Goal: Find specific page/section: Find specific page/section

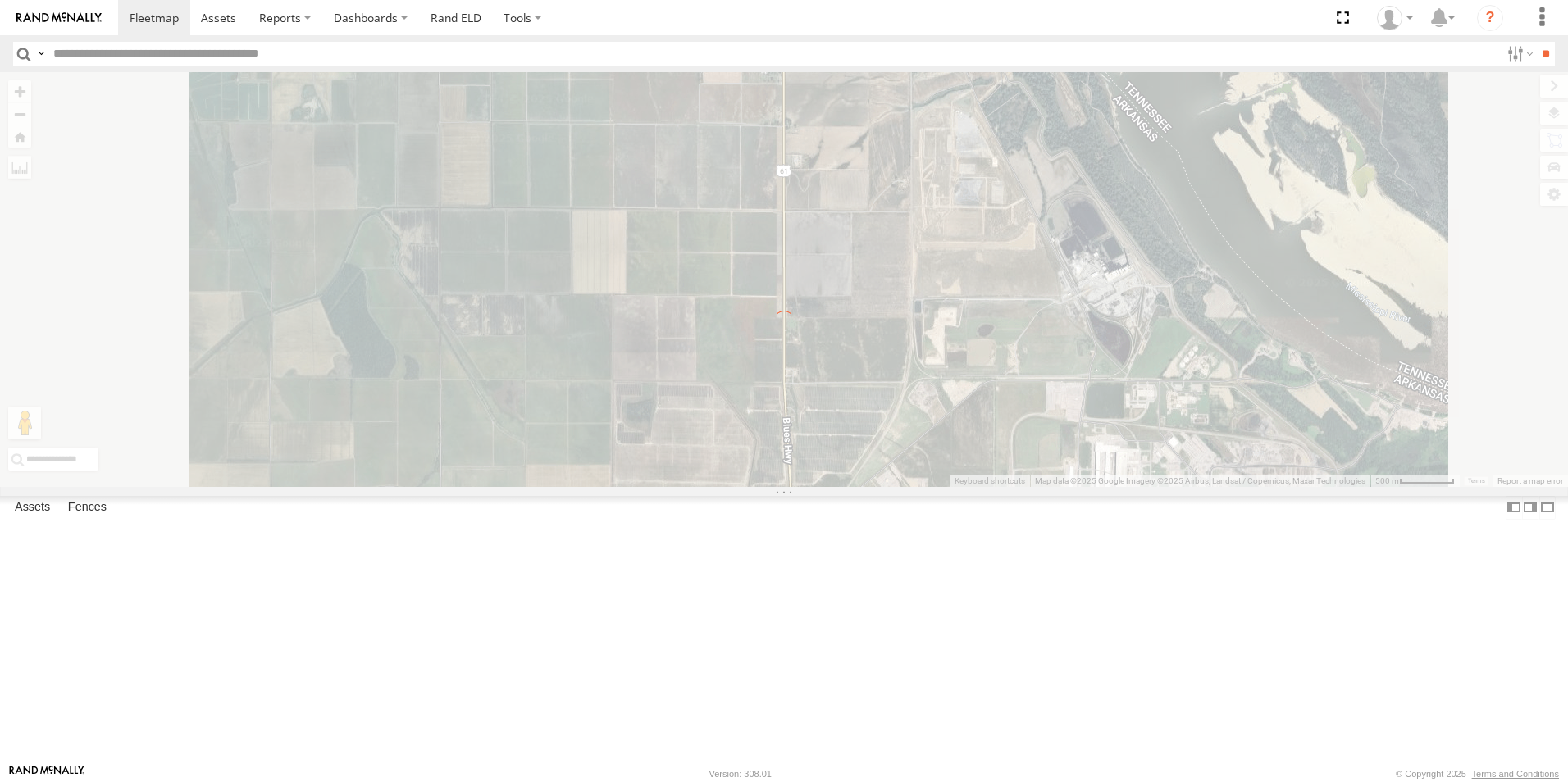
scroll to position [109, 0]
click at [80, 20] on img at bounding box center [59, 17] width 85 height 12
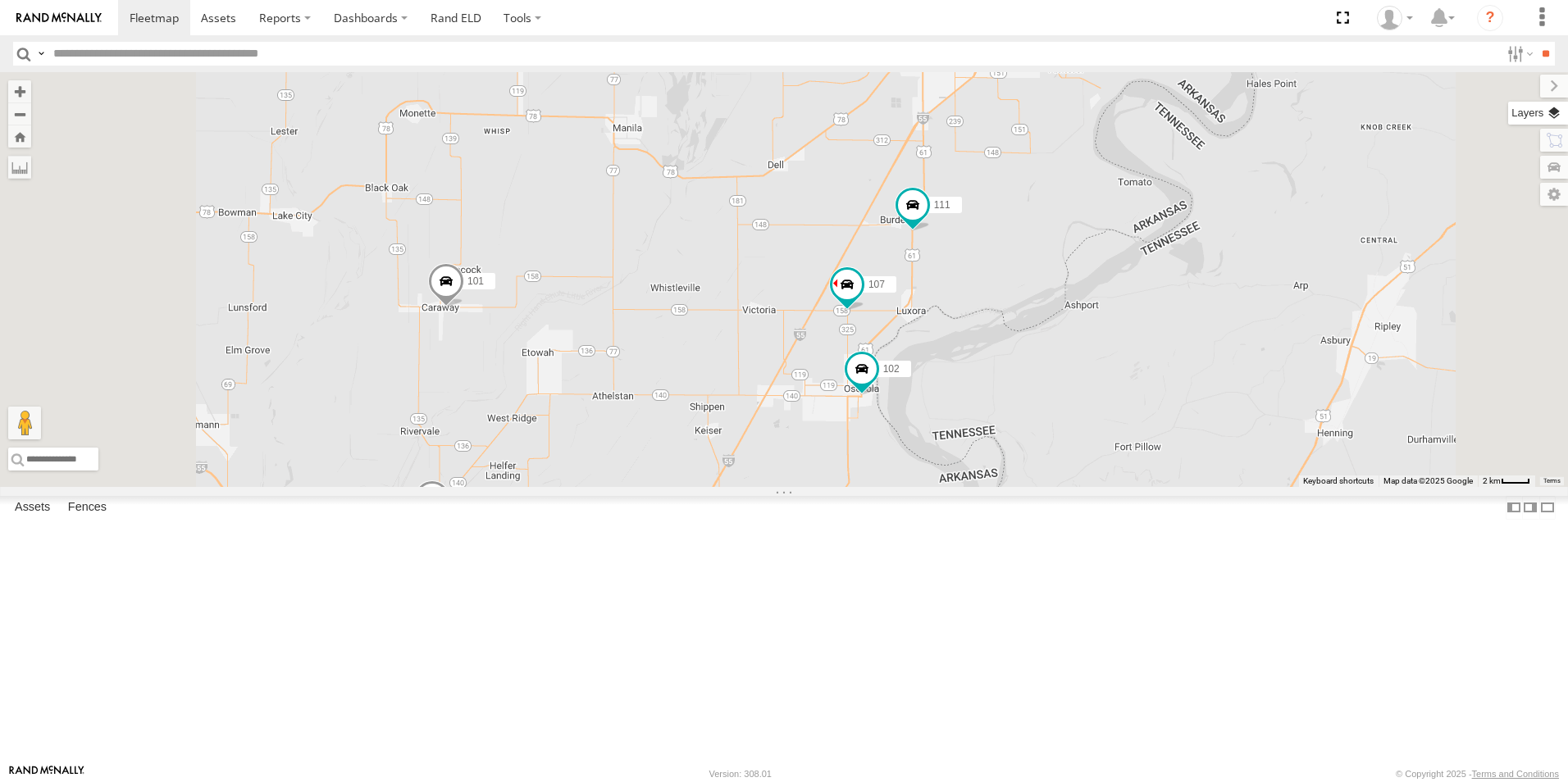
click at [1556, 119] on label at bounding box center [1538, 113] width 60 height 23
